Goal: Information Seeking & Learning: Understand process/instructions

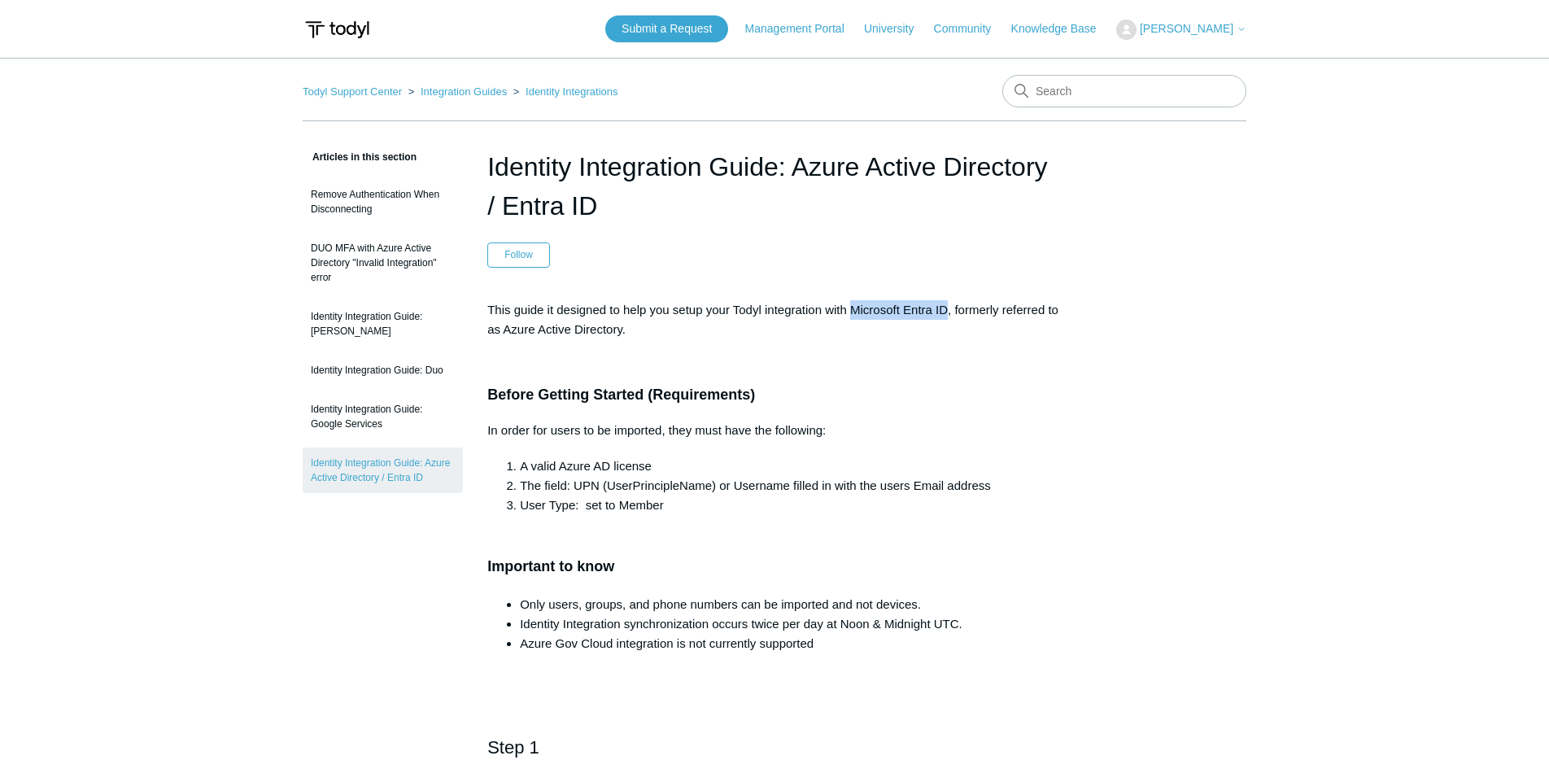
drag, startPoint x: 855, startPoint y: 309, endPoint x: 955, endPoint y: 308, distance: 99.3
click at [955, 308] on p "This guide it designed to help you setup your Todyl integration with Microsoft …" at bounding box center [774, 319] width 575 height 39
copy p "Microsoft Entra ID"
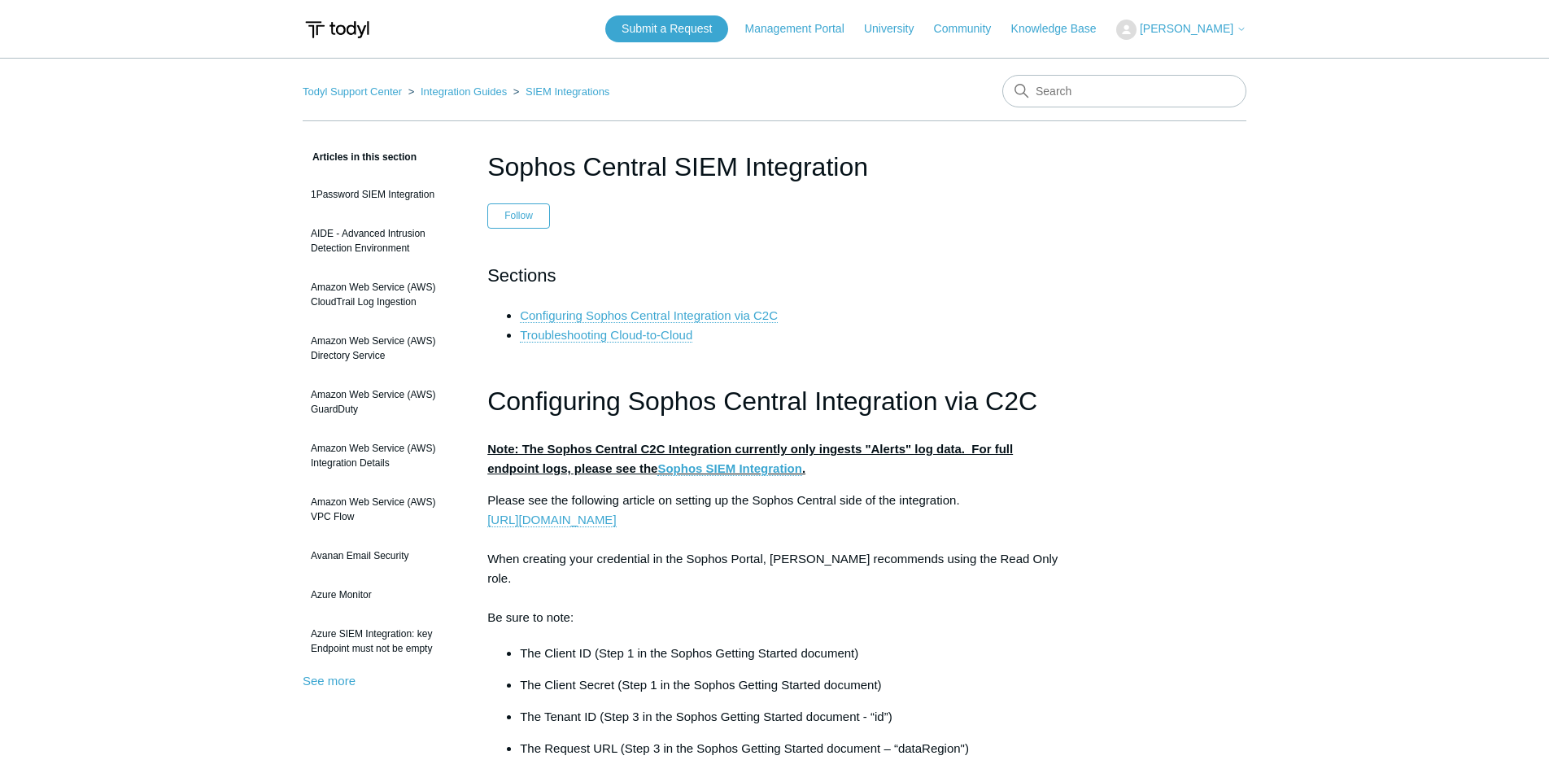
scroll to position [3, 0]
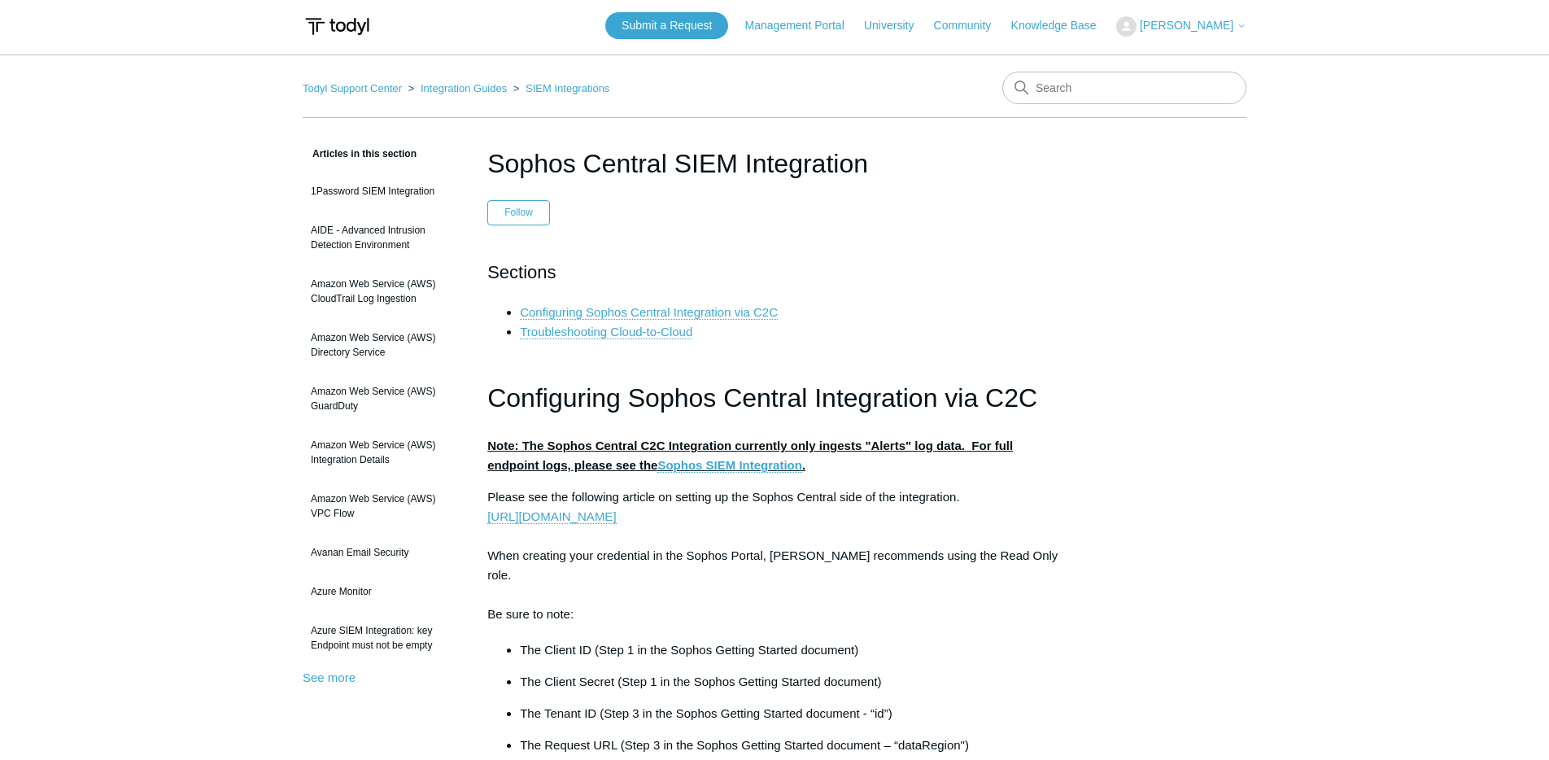
drag, startPoint x: 491, startPoint y: 166, endPoint x: 901, endPoint y: 171, distance: 410.2
click at [901, 171] on h1 "Sophos Central SIEM Integration" at bounding box center [774, 163] width 575 height 39
click at [818, 153] on h1 "Sophos Central SIEM Integration" at bounding box center [774, 163] width 575 height 39
drag, startPoint x: 868, startPoint y: 159, endPoint x: 465, endPoint y: 159, distance: 403.6
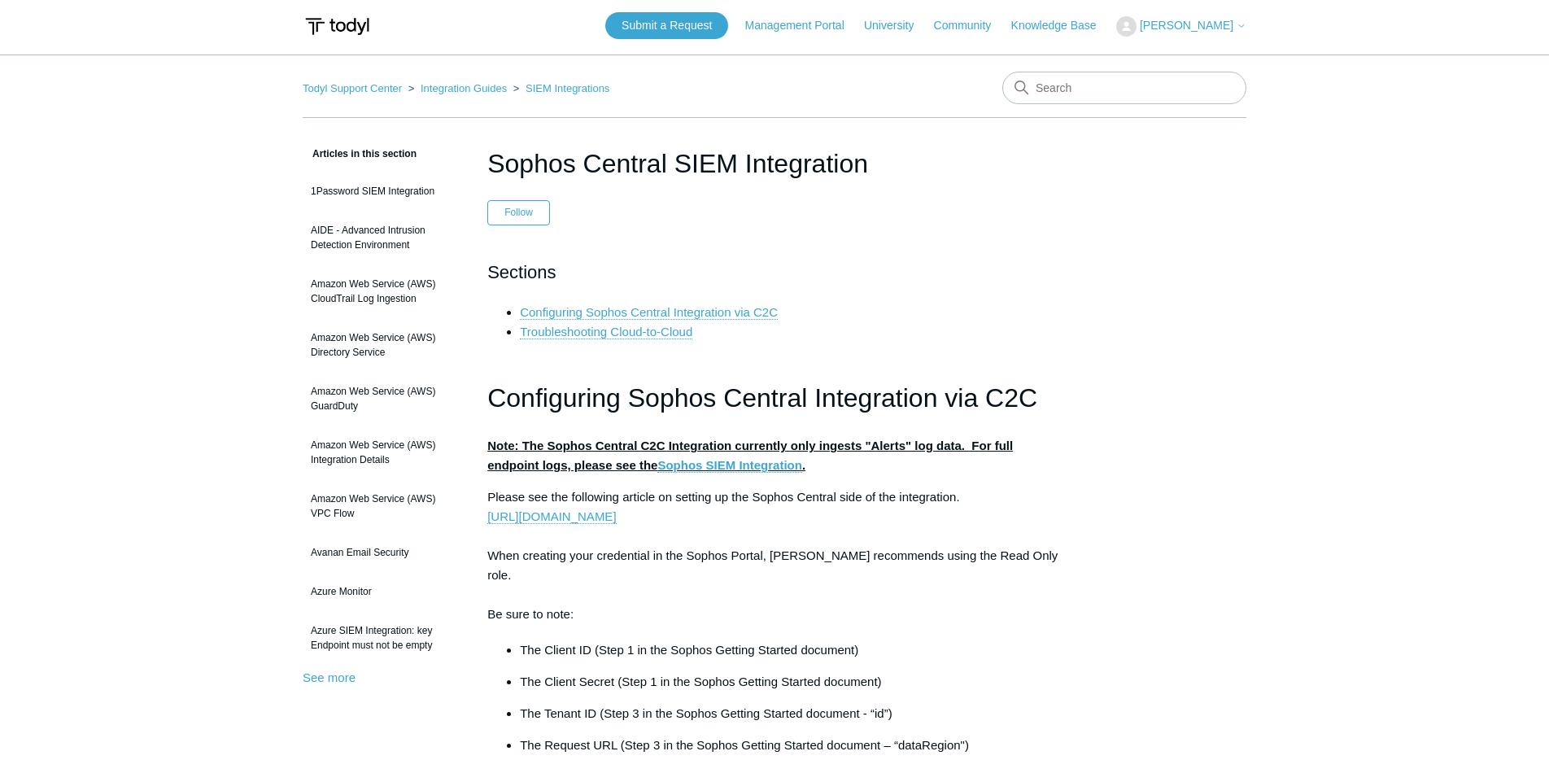
copy h1 "Sophos Central SIEM Integration"
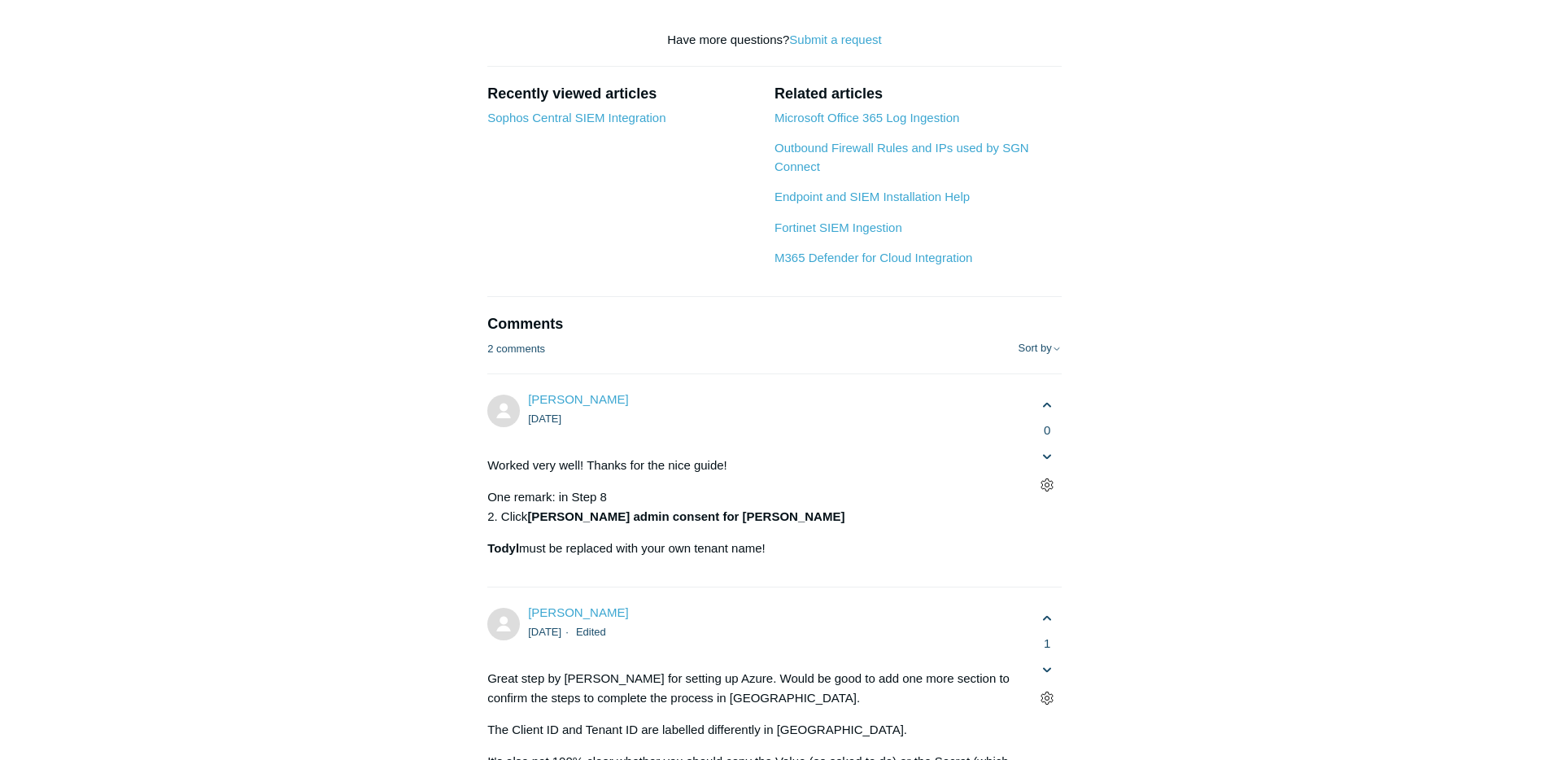
scroll to position [5167, 0]
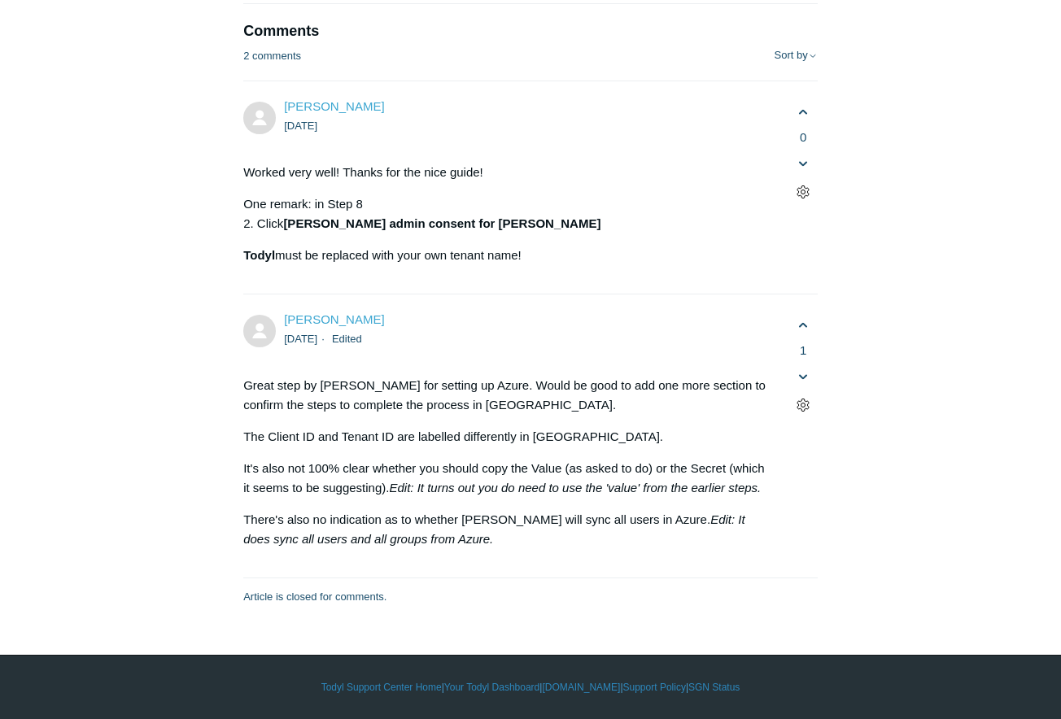
scroll to position [6841, 0]
